Goal: Transaction & Acquisition: Purchase product/service

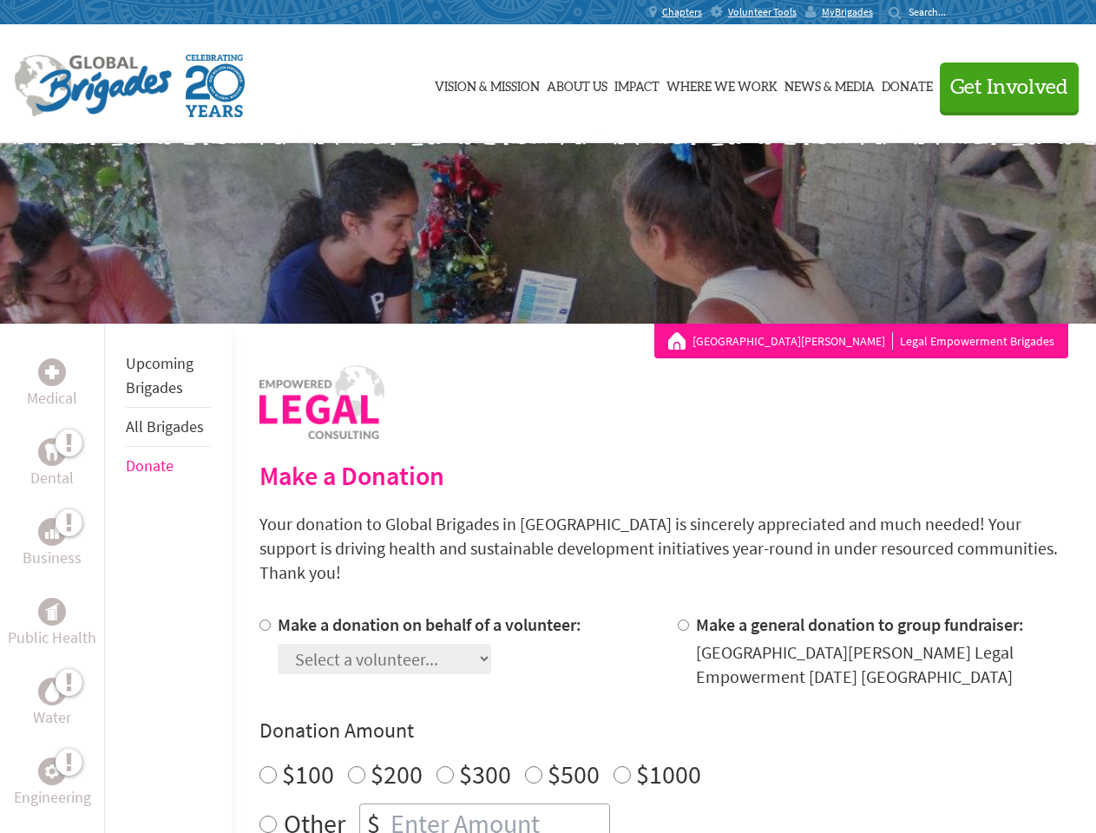
click at [958, 12] on div "Search for:" at bounding box center [922, 12] width 69 height 14
click at [1001, 87] on span "Get Involved" at bounding box center [1009, 87] width 118 height 21
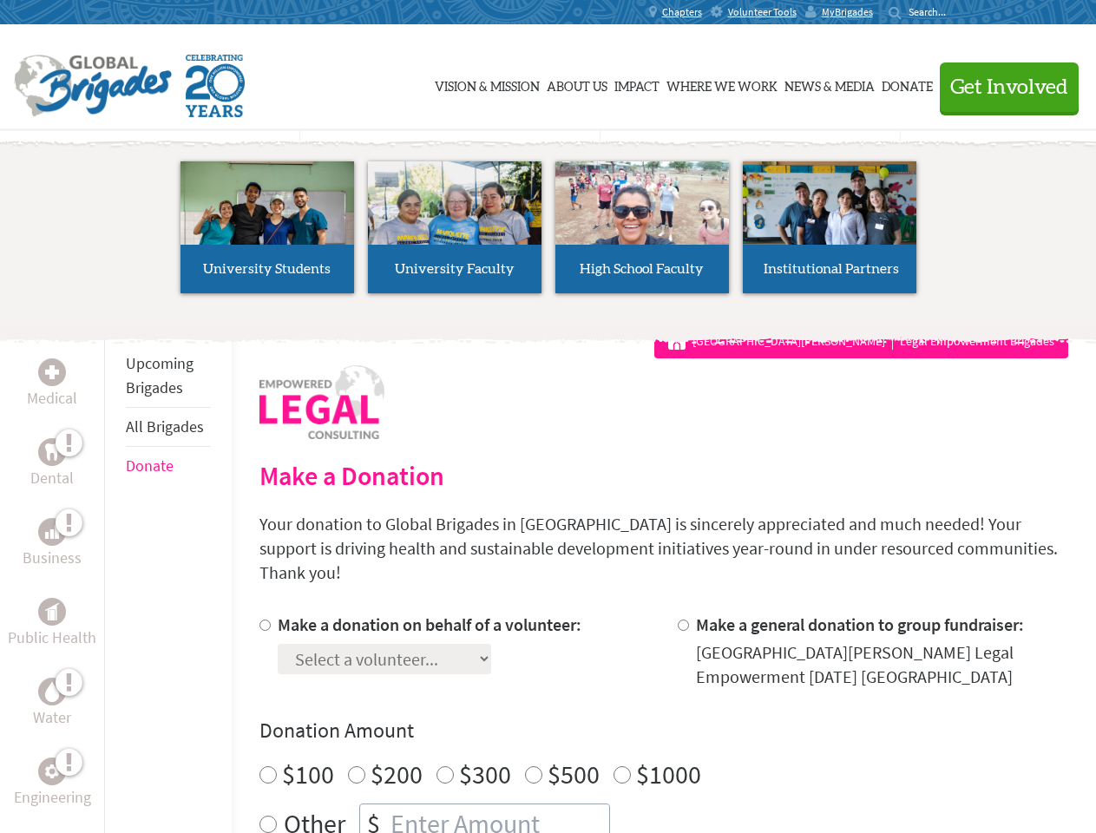
click at [548, 233] on li "High School Faculty" at bounding box center [641, 227] width 187 height 160
click at [115, 578] on div "Upcoming Brigades All Brigades Donate" at bounding box center [168, 740] width 128 height 833
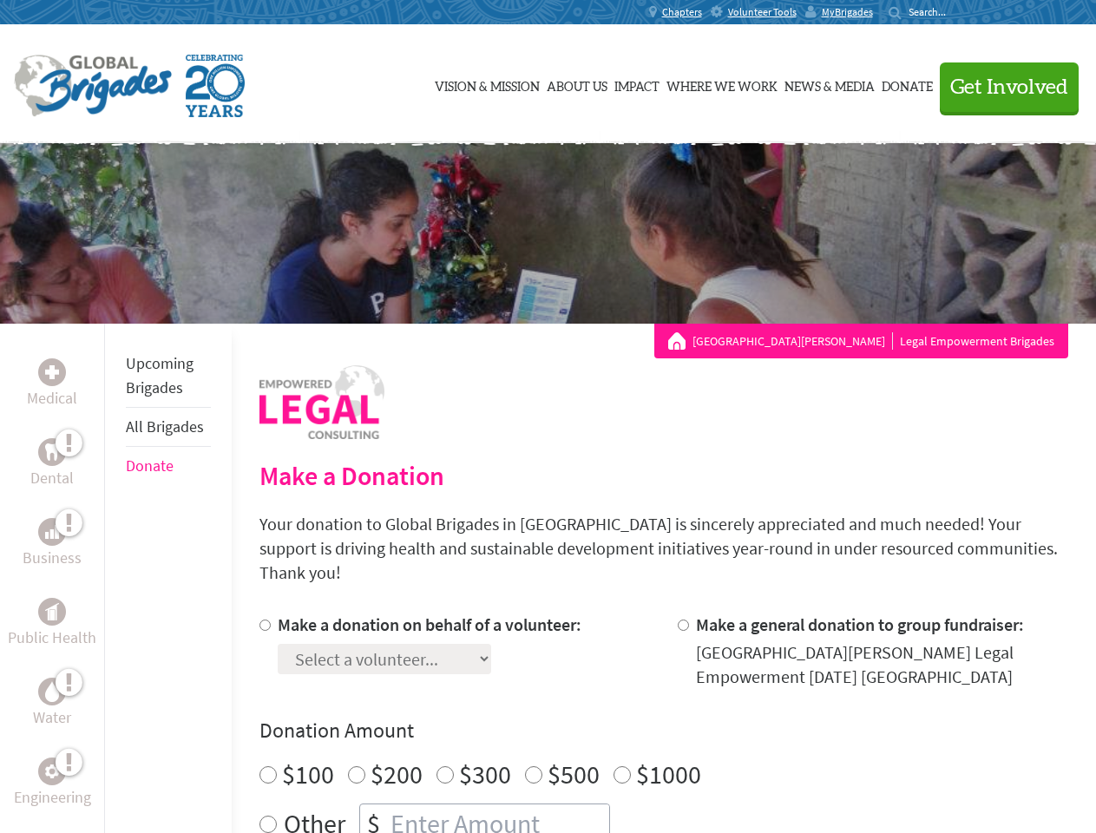
click at [663, 717] on h4 "Donation Amount" at bounding box center [663, 731] width 809 height 28
click at [263, 619] on input "Make a donation on behalf of a volunteer:" at bounding box center [264, 624] width 11 height 11
radio input "true"
click at [682, 619] on input "Make a general donation to group fundraiser:" at bounding box center [683, 624] width 11 height 11
radio input "true"
